Goal: Information Seeking & Learning: Learn about a topic

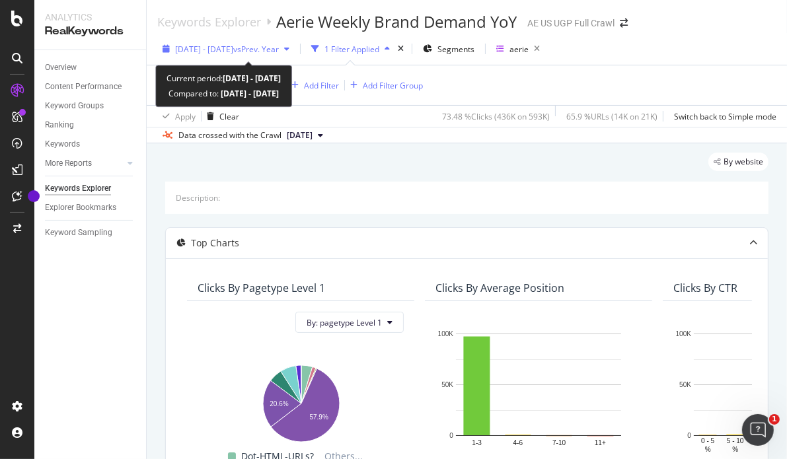
click at [279, 44] on span "vs Prev. Year" at bounding box center [256, 49] width 46 height 11
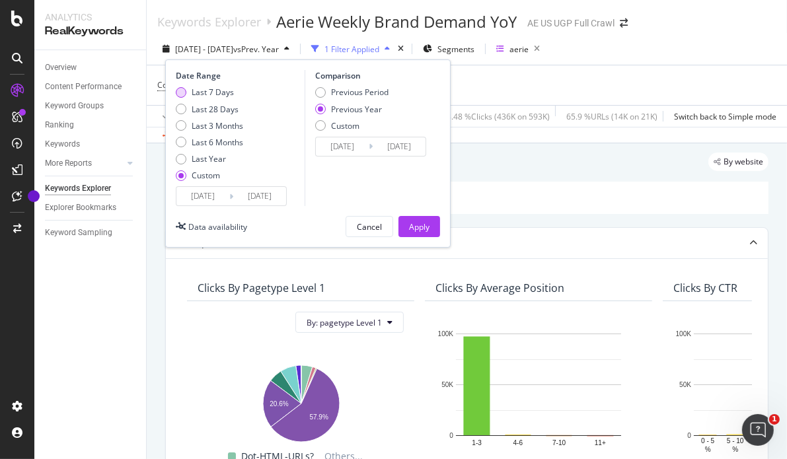
click at [217, 87] on div "Last 7 Days" at bounding box center [213, 92] width 42 height 11
type input "[DATE]"
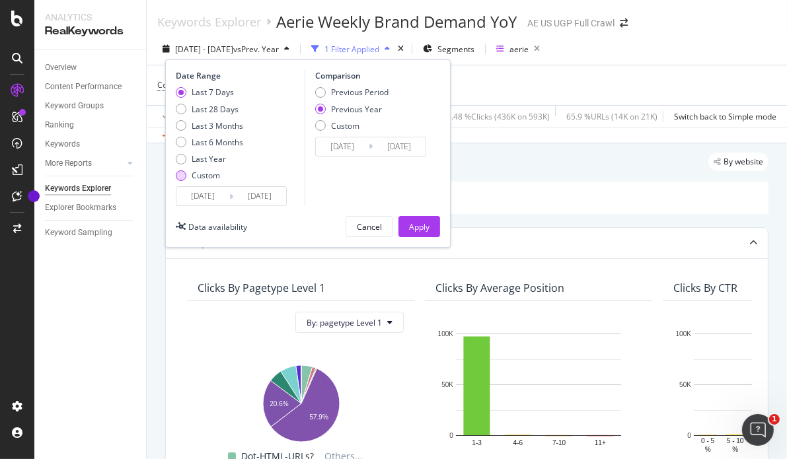
click at [200, 175] on div "Custom" at bounding box center [206, 175] width 28 height 11
type input "[DATE]"
click at [219, 199] on input "[DATE]" at bounding box center [203, 196] width 53 height 19
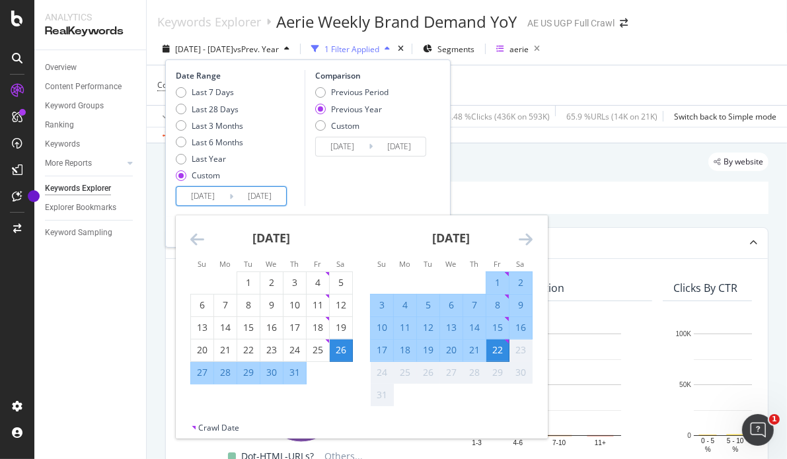
click at [494, 327] on div "15" at bounding box center [498, 327] width 22 height 13
type input "[DATE]"
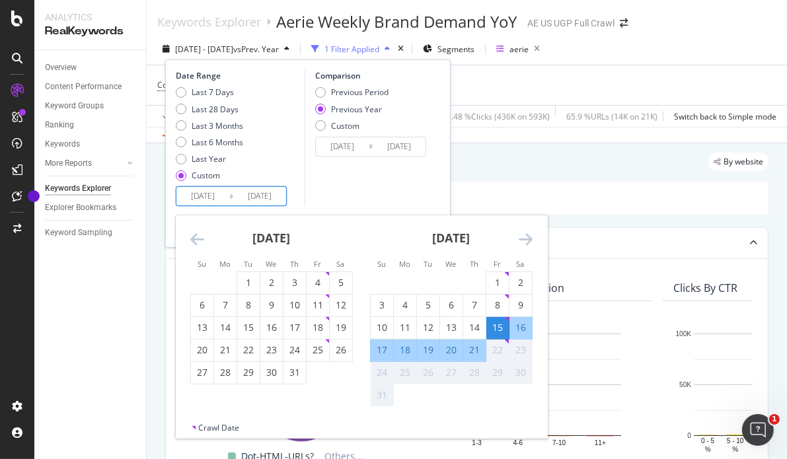
click at [477, 351] on div "21" at bounding box center [474, 350] width 22 height 13
type input "[DATE]"
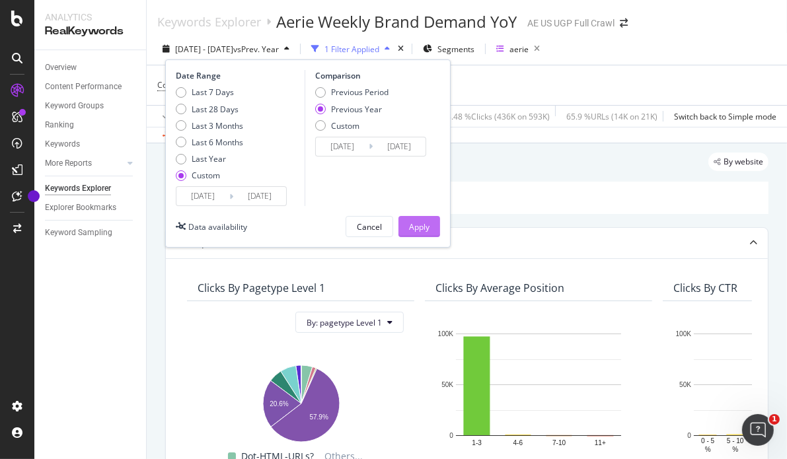
click at [430, 221] on button "Apply" at bounding box center [420, 226] width 42 height 21
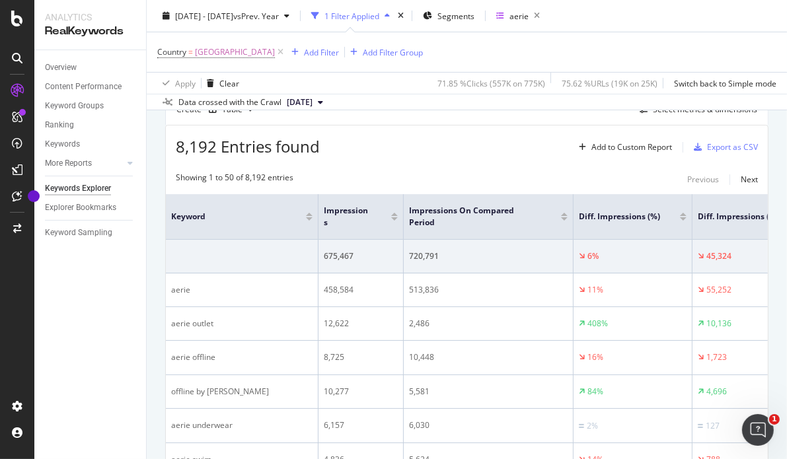
scroll to position [426, 0]
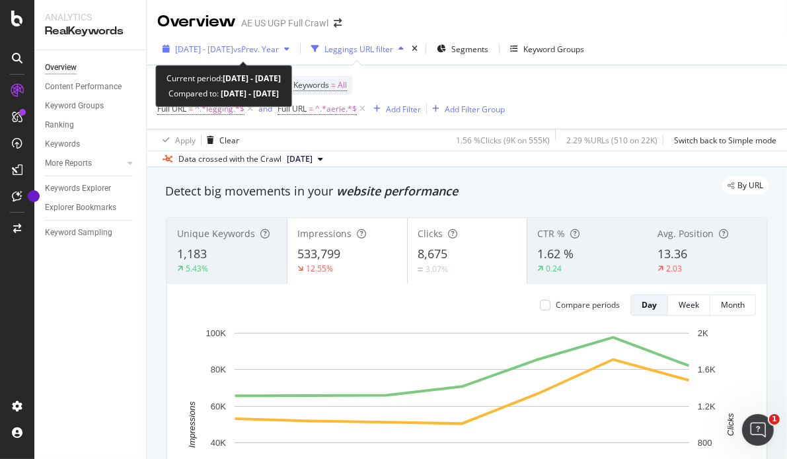
click at [266, 55] on div "[DATE] - [DATE] vs Prev. Year" at bounding box center [226, 49] width 138 height 20
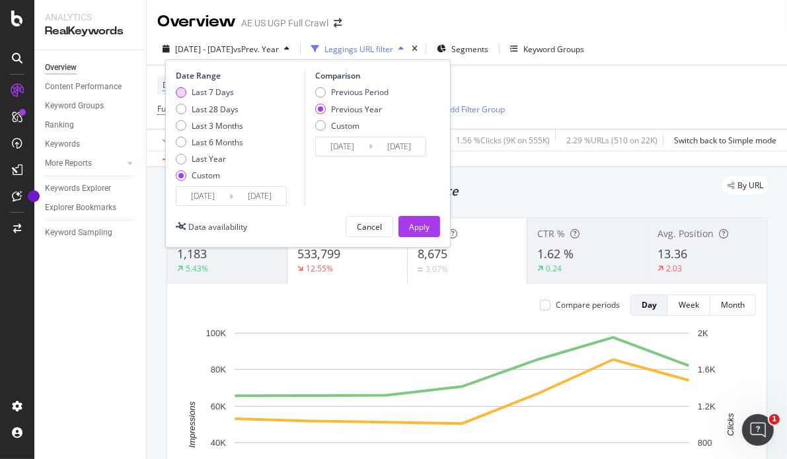
click at [185, 94] on div "Last 7 Days" at bounding box center [181, 92] width 11 height 11
type input "[DATE]"
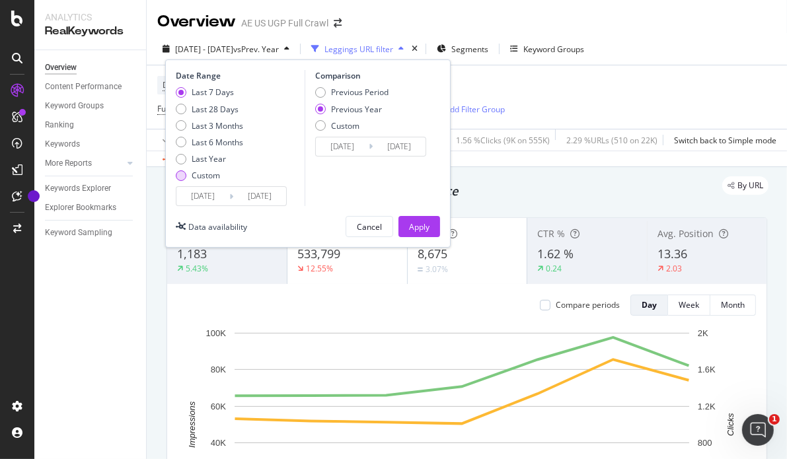
click at [205, 171] on div "Custom" at bounding box center [206, 175] width 28 height 11
type input "[DATE]"
click at [214, 196] on input "[DATE]" at bounding box center [203, 196] width 53 height 19
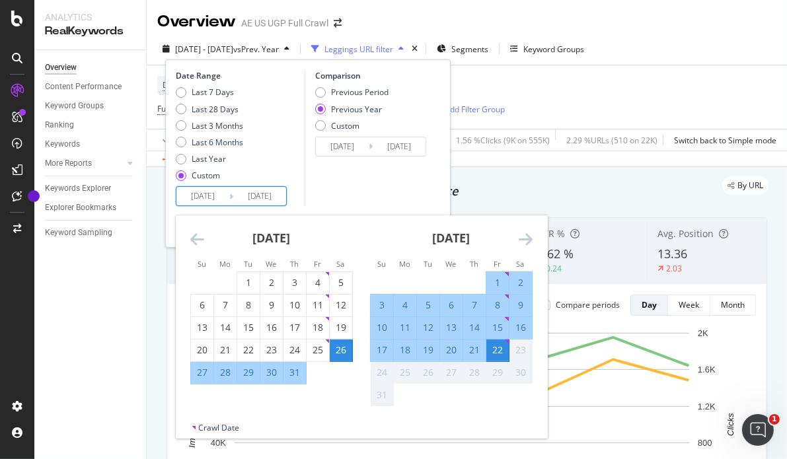
click at [493, 325] on div "15" at bounding box center [498, 327] width 22 height 13
type input "[DATE]"
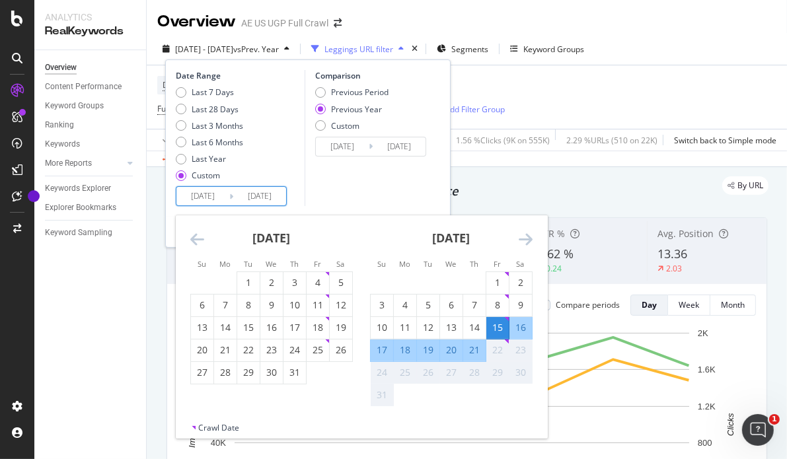
click at [479, 348] on div "21" at bounding box center [474, 350] width 22 height 13
type input "[DATE]"
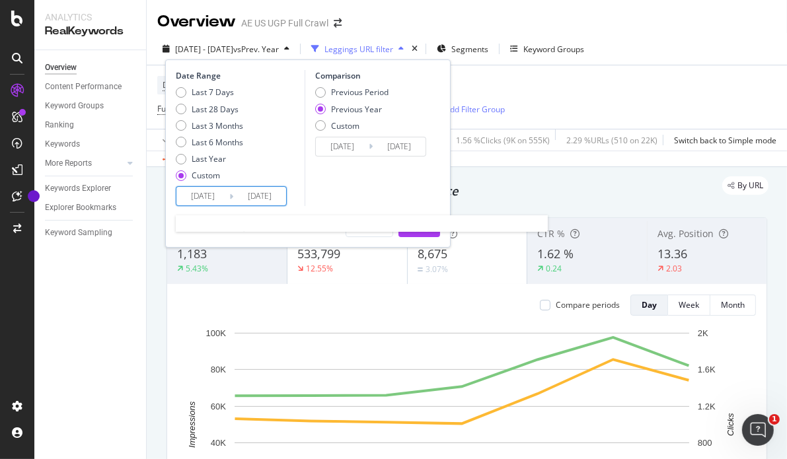
click at [258, 195] on input "[DATE]" at bounding box center [259, 196] width 53 height 19
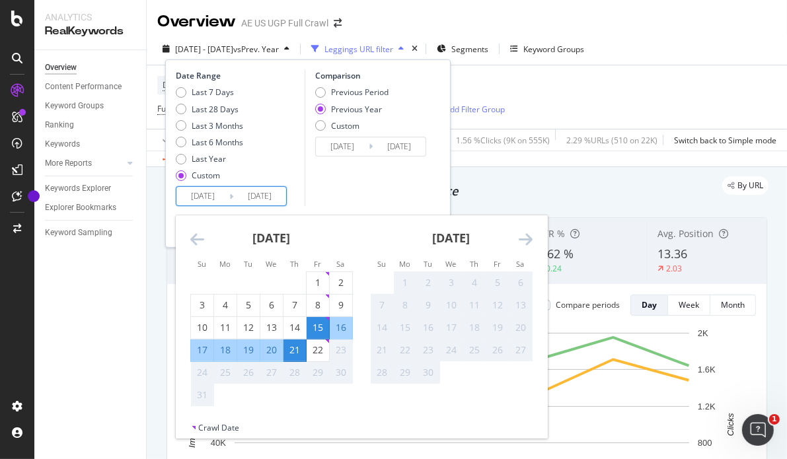
click at [411, 172] on div "Comparison Previous Period Previous Year Custom [DATE] Navigate forward to inte…" at bounding box center [368, 138] width 126 height 136
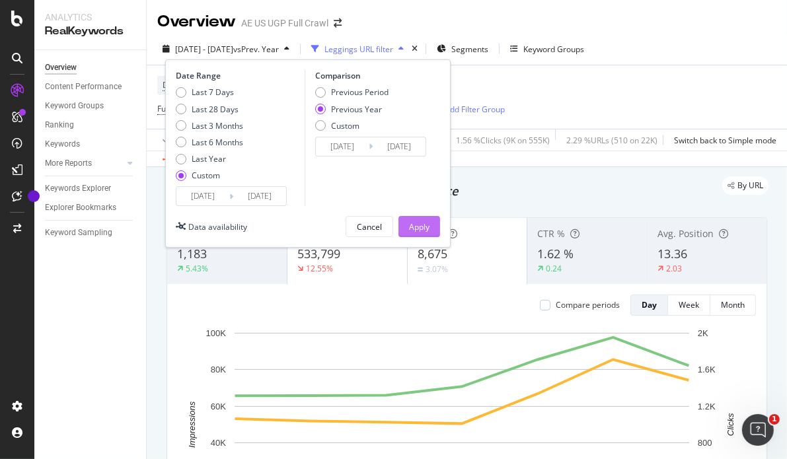
click at [414, 219] on div "Apply" at bounding box center [419, 227] width 20 height 20
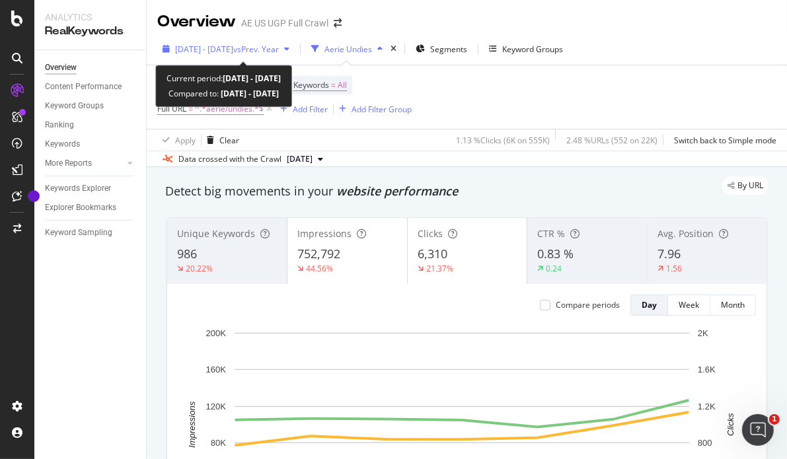
click at [268, 48] on span "vs Prev. Year" at bounding box center [256, 49] width 46 height 11
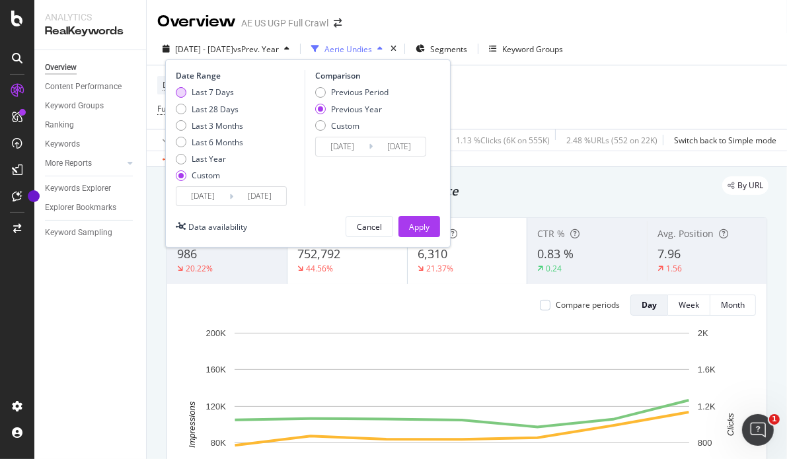
click at [214, 95] on div "Last 7 Days" at bounding box center [213, 92] width 42 height 11
type input "[DATE]"
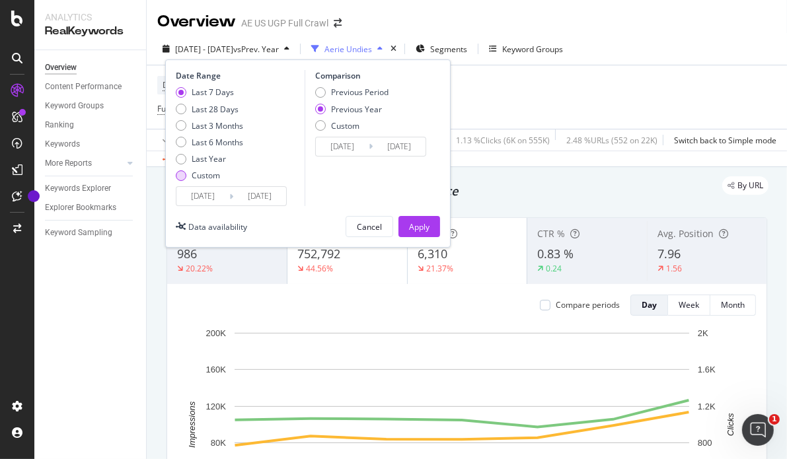
click at [206, 173] on div "Custom" at bounding box center [206, 175] width 28 height 11
type input "[DATE]"
click at [214, 203] on input "[DATE]" at bounding box center [203, 196] width 53 height 19
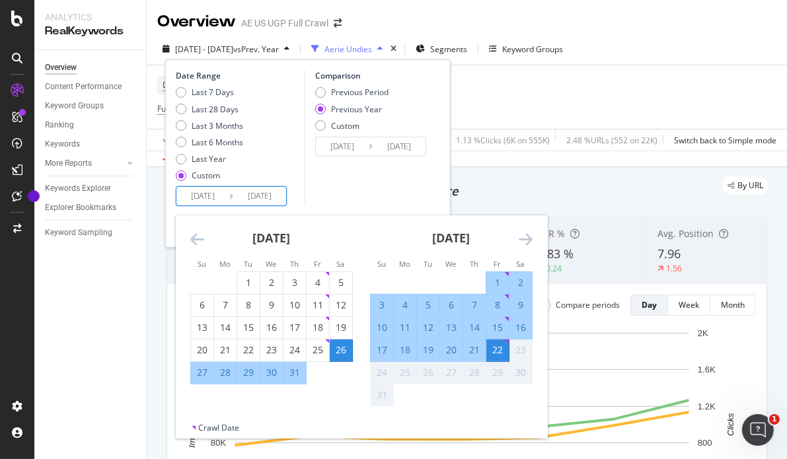
click at [496, 325] on div "15" at bounding box center [498, 327] width 22 height 13
type input "[DATE]"
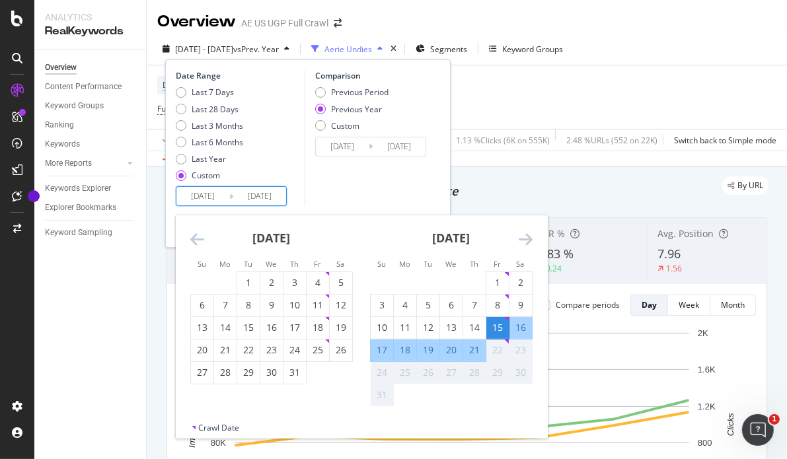
click at [482, 347] on div "21" at bounding box center [474, 350] width 22 height 13
type input "[DATE]"
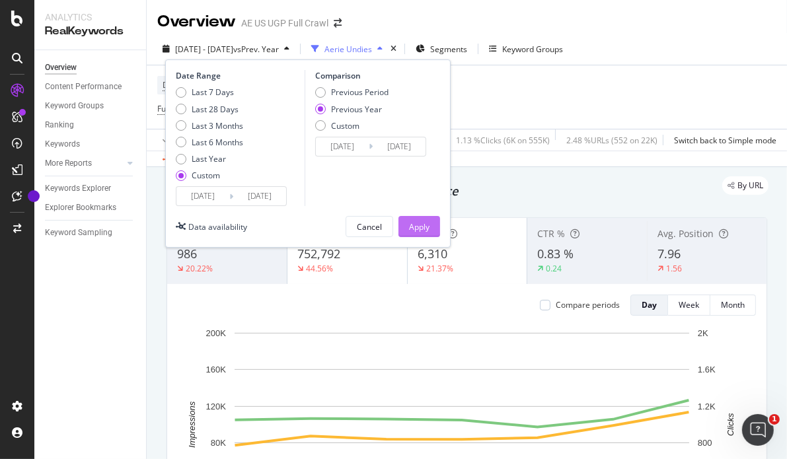
click at [430, 222] on button "Apply" at bounding box center [420, 226] width 42 height 21
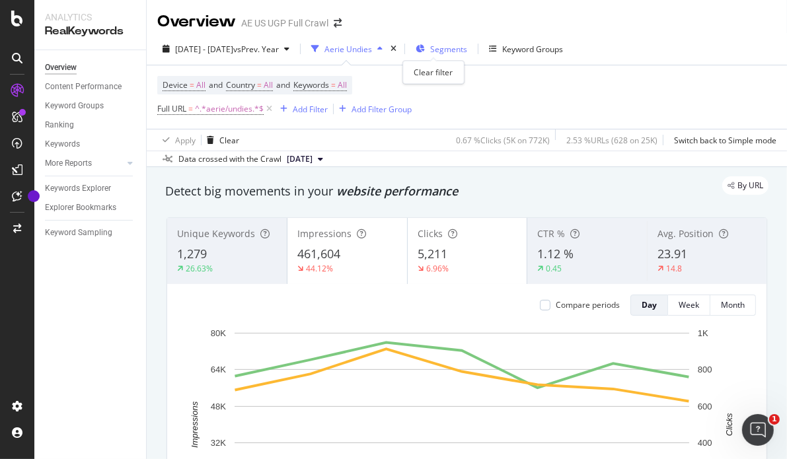
drag, startPoint x: 431, startPoint y: 46, endPoint x: 426, endPoint y: 54, distance: 9.0
click at [397, 46] on icon "times" at bounding box center [394, 49] width 6 height 8
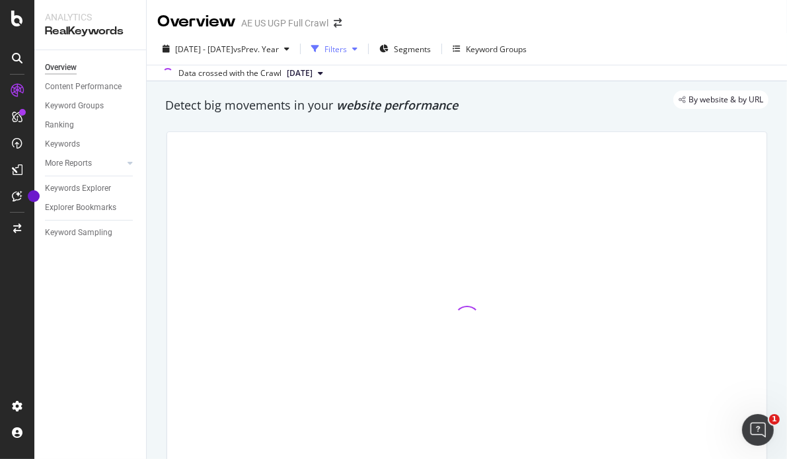
click at [347, 46] on div "Filters" at bounding box center [336, 49] width 22 height 11
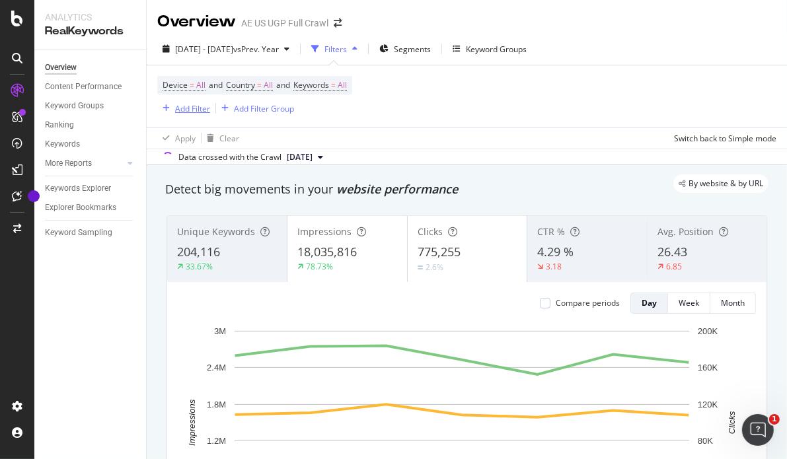
click at [193, 108] on div "Add Filter" at bounding box center [192, 108] width 35 height 11
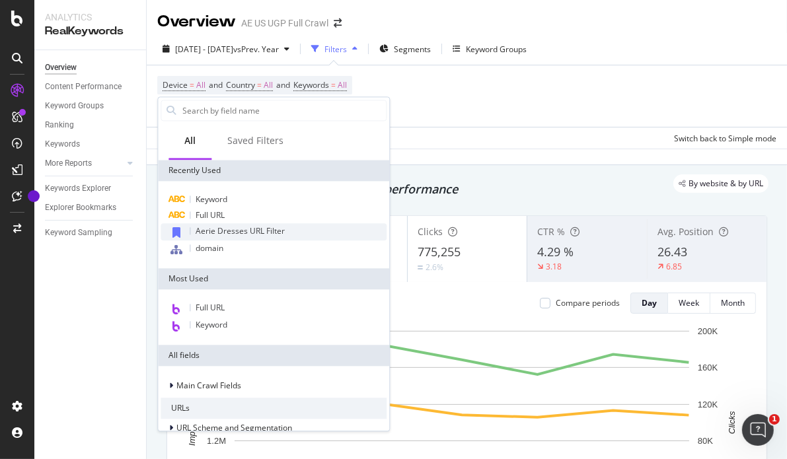
click at [276, 234] on span "Aerie Dresses URL Filter" at bounding box center [240, 230] width 89 height 11
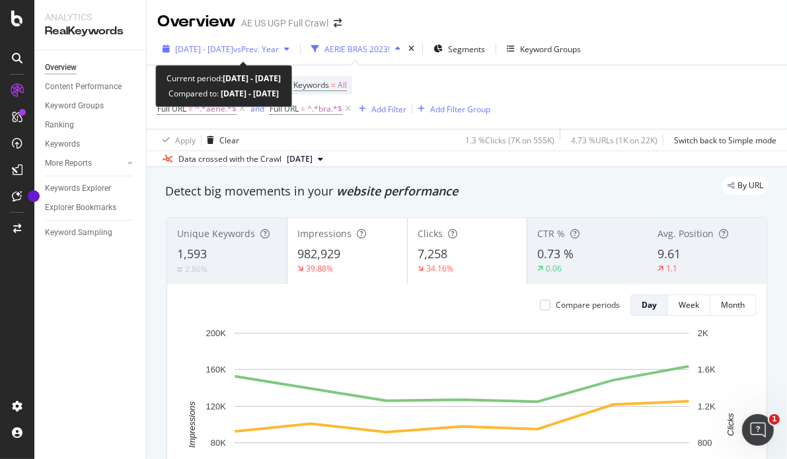
click at [295, 55] on div "[DATE] - [DATE] vs Prev. Year" at bounding box center [226, 49] width 138 height 20
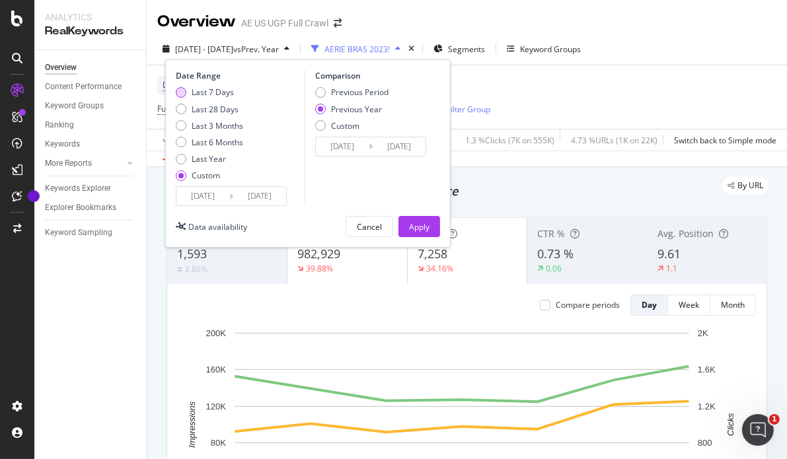
click at [204, 95] on div "Last 7 Days" at bounding box center [213, 92] width 42 height 11
type input "[DATE]"
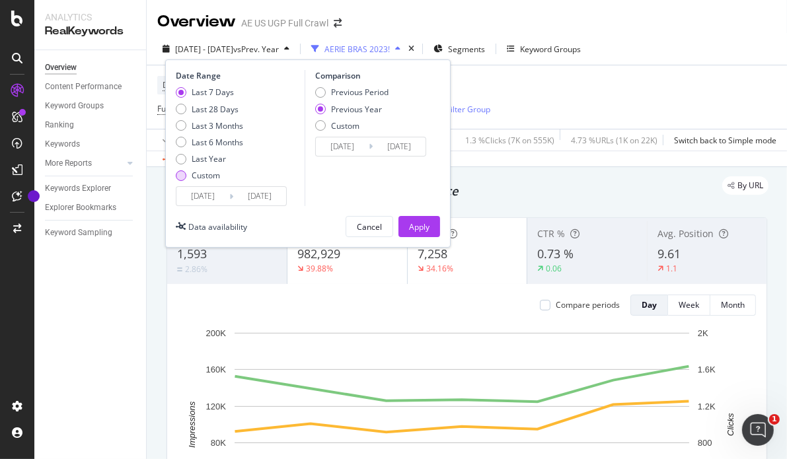
click at [212, 173] on div "Custom" at bounding box center [206, 175] width 28 height 11
type input "[DATE]"
click at [214, 190] on input "[DATE]" at bounding box center [203, 196] width 53 height 19
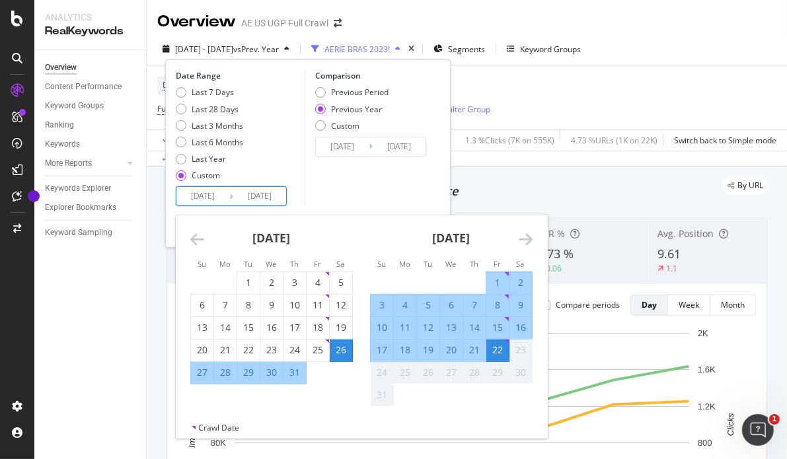
click at [494, 328] on div "15" at bounding box center [498, 327] width 22 height 13
type input "[DATE]"
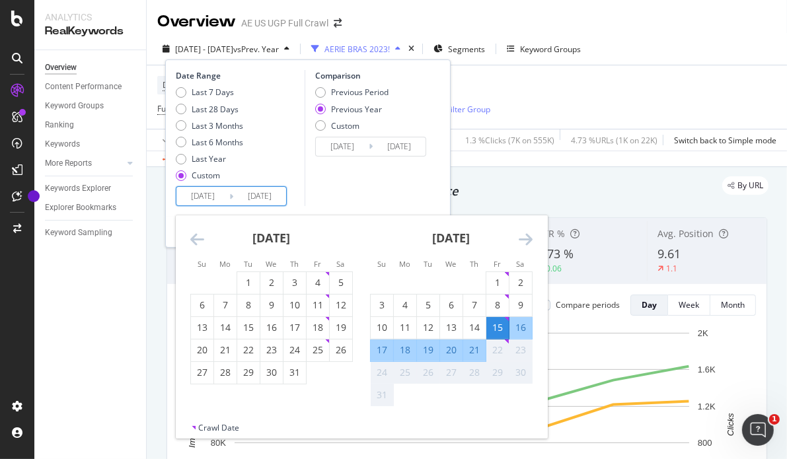
click at [479, 353] on div "21" at bounding box center [474, 350] width 22 height 13
type input "[DATE]"
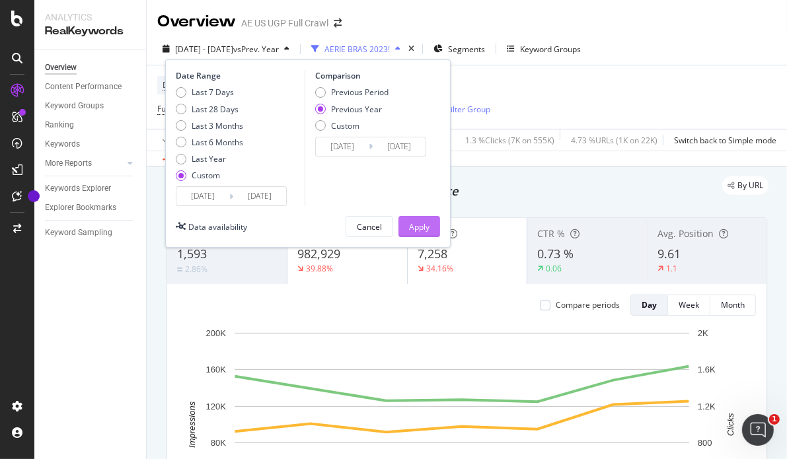
click at [431, 230] on button "Apply" at bounding box center [420, 226] width 42 height 21
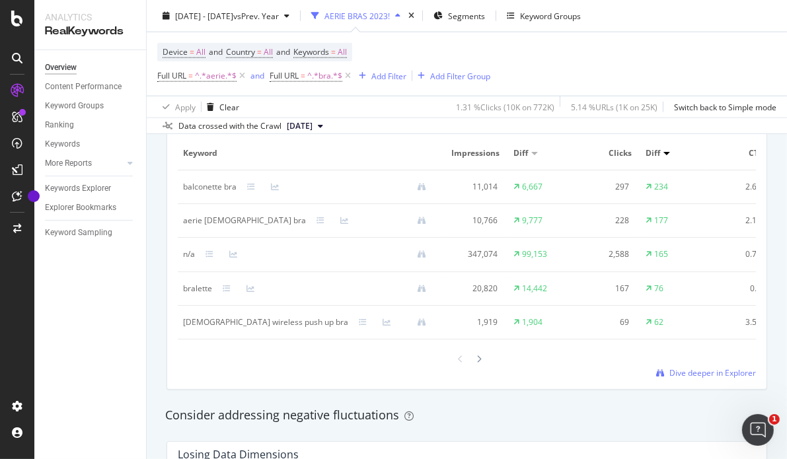
scroll to position [1268, 0]
click at [699, 375] on span "Dive deeper in Explorer" at bounding box center [713, 371] width 87 height 11
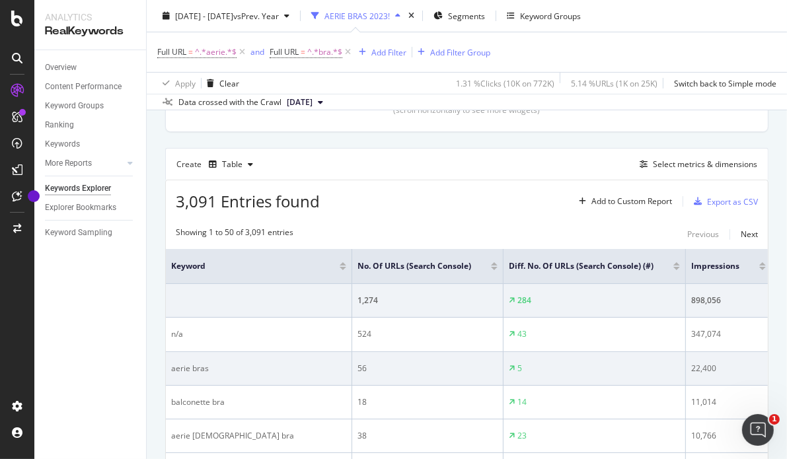
scroll to position [311, 0]
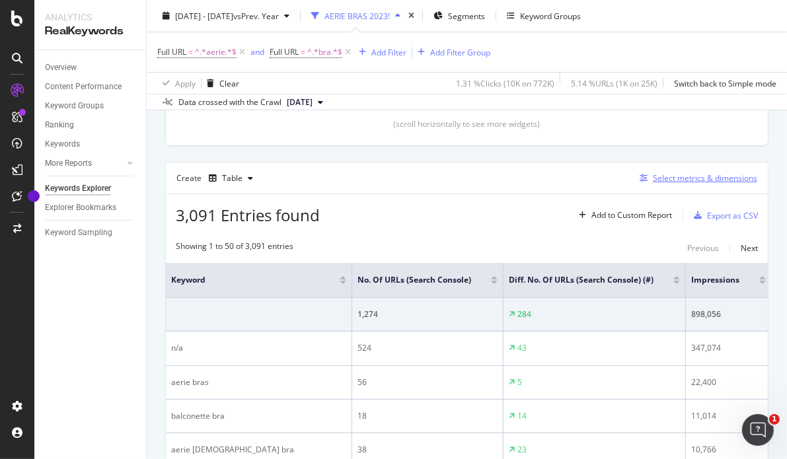
click at [653, 179] on div "Select metrics & dimensions" at bounding box center [705, 178] width 104 height 11
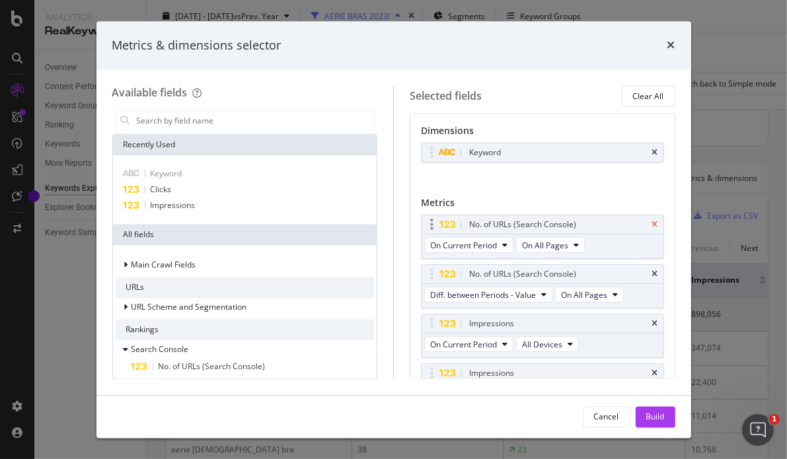
click at [652, 224] on icon "times" at bounding box center [655, 225] width 6 height 8
click at [652, 272] on icon "times" at bounding box center [655, 275] width 6 height 8
click at [648, 217] on div "Impressions" at bounding box center [543, 225] width 242 height 19
click at [645, 229] on div "Impressions" at bounding box center [543, 225] width 242 height 19
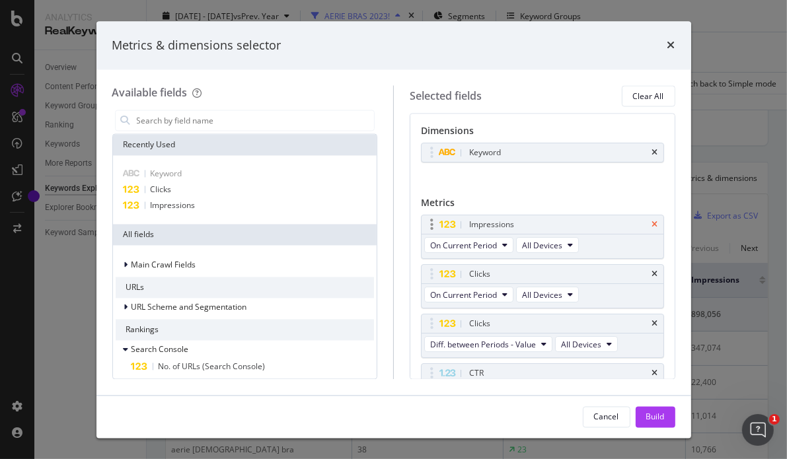
click at [652, 224] on icon "times" at bounding box center [655, 225] width 6 height 8
click at [652, 325] on icon "times" at bounding box center [655, 325] width 6 height 8
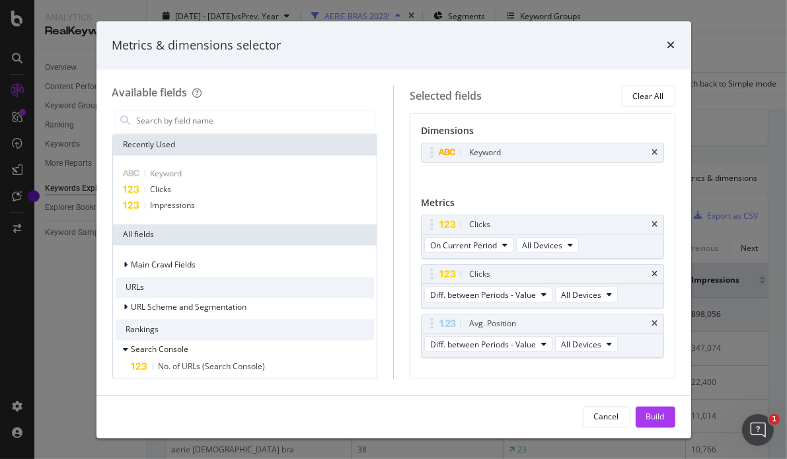
click at [652, 325] on icon "times" at bounding box center [655, 325] width 6 height 8
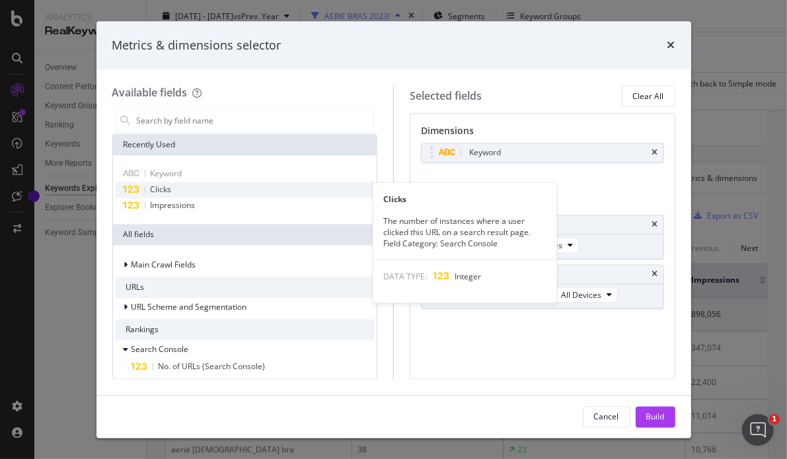
click at [190, 192] on div "Clicks" at bounding box center [245, 190] width 259 height 16
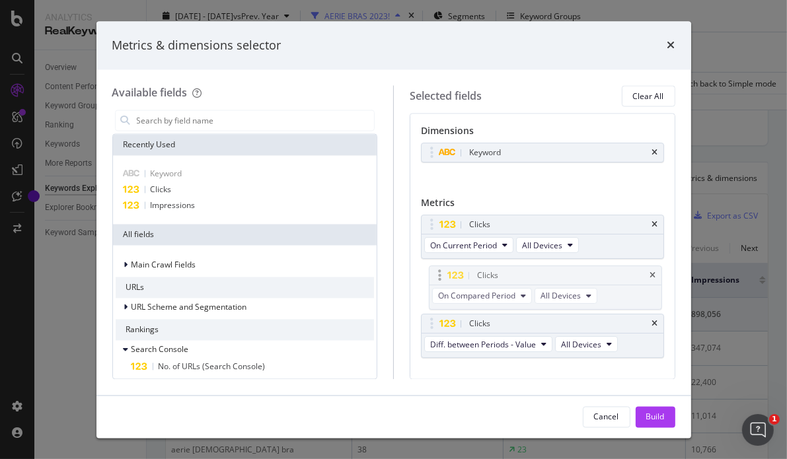
drag, startPoint x: 433, startPoint y: 322, endPoint x: 440, endPoint y: 274, distance: 48.1
click at [440, 274] on body "Analytics RealKeywords Overview Content Performance Keyword Groups Ranking Keyw…" at bounding box center [393, 229] width 787 height 459
click at [655, 422] on div "Build" at bounding box center [656, 417] width 19 height 20
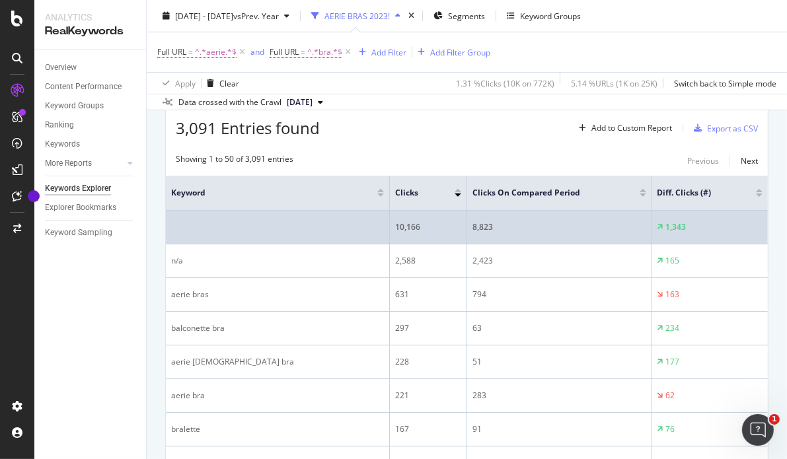
scroll to position [440, 0]
